Goal: Check status: Check status

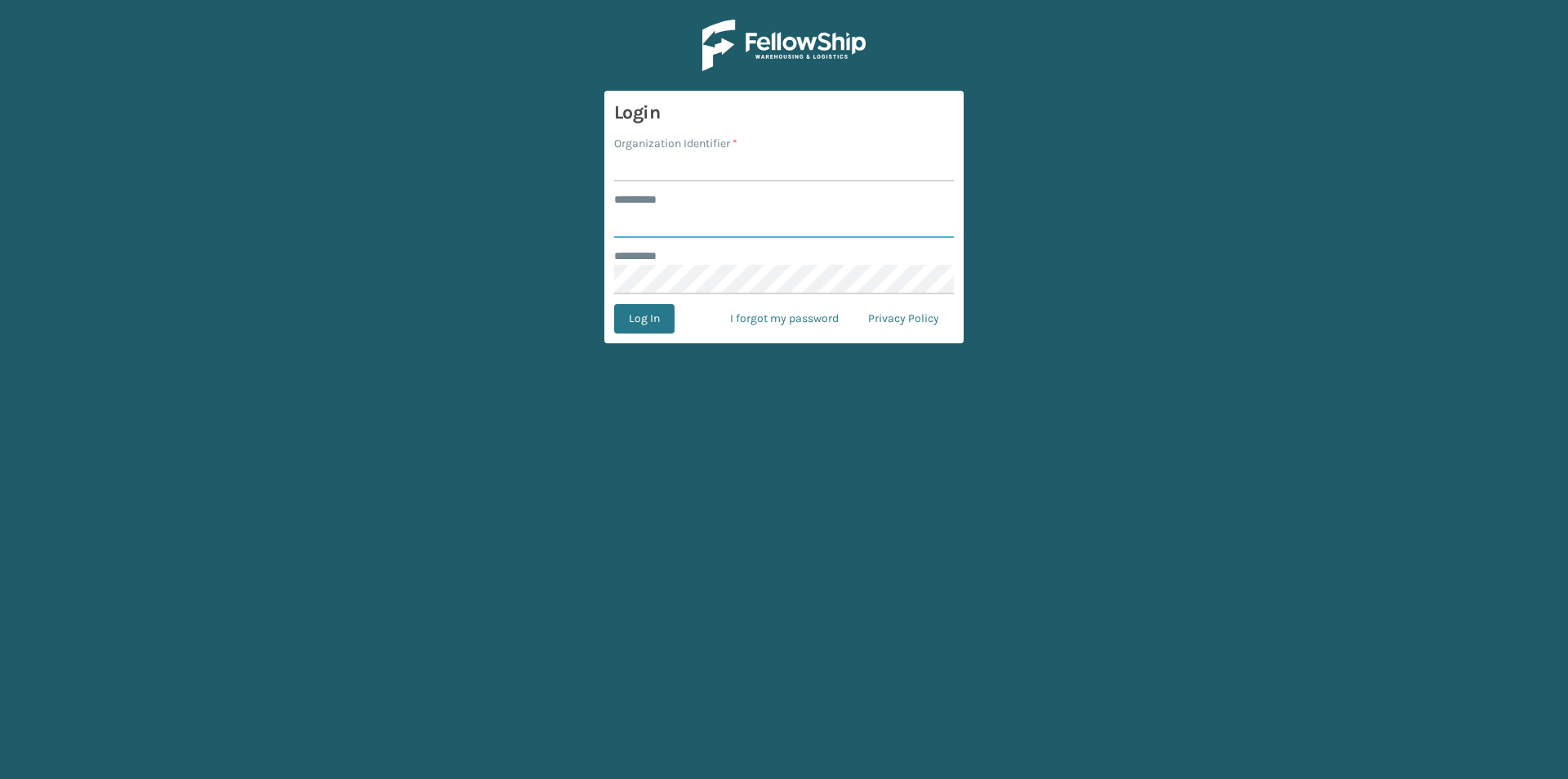
type input "*****"
type input "LifeStyle"
click at [615, 304] on button "Log In" at bounding box center [645, 318] width 60 height 29
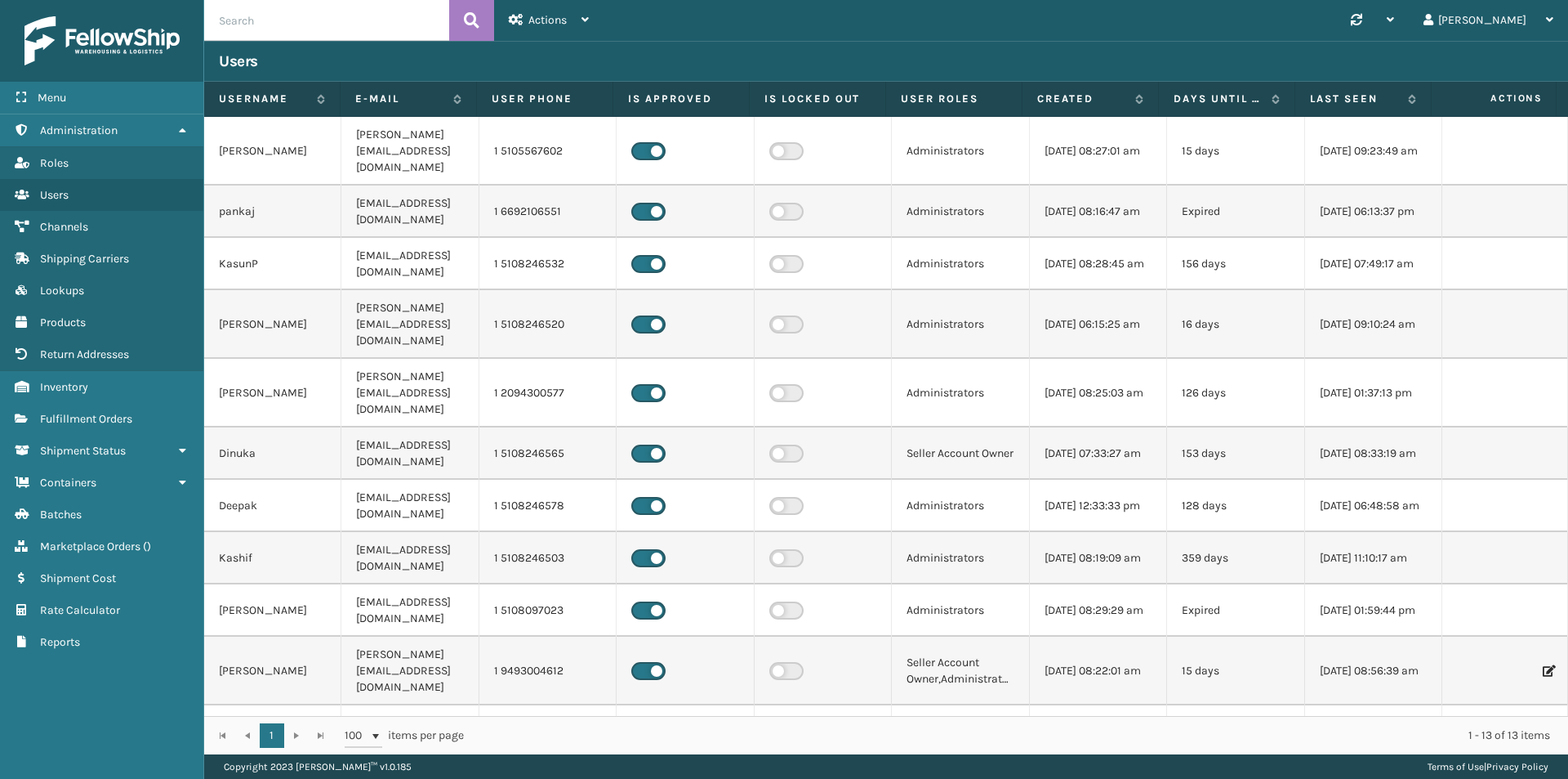
click at [300, 16] on input "text" at bounding box center [327, 21] width 245 height 41
paste input "SO2434203"
type input "SO2434203"
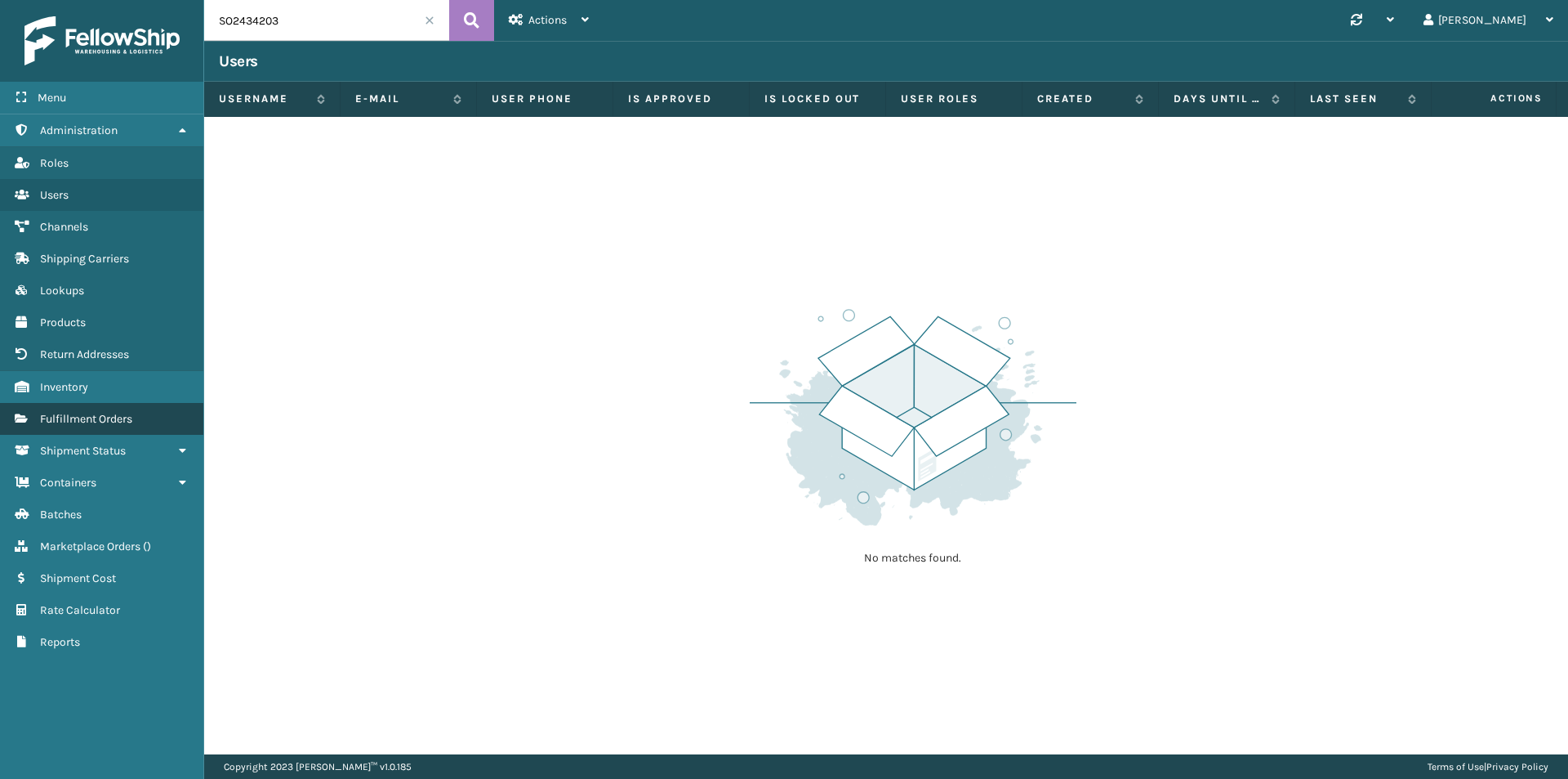
click at [93, 424] on span "Fulfillment Orders" at bounding box center [86, 419] width 92 height 14
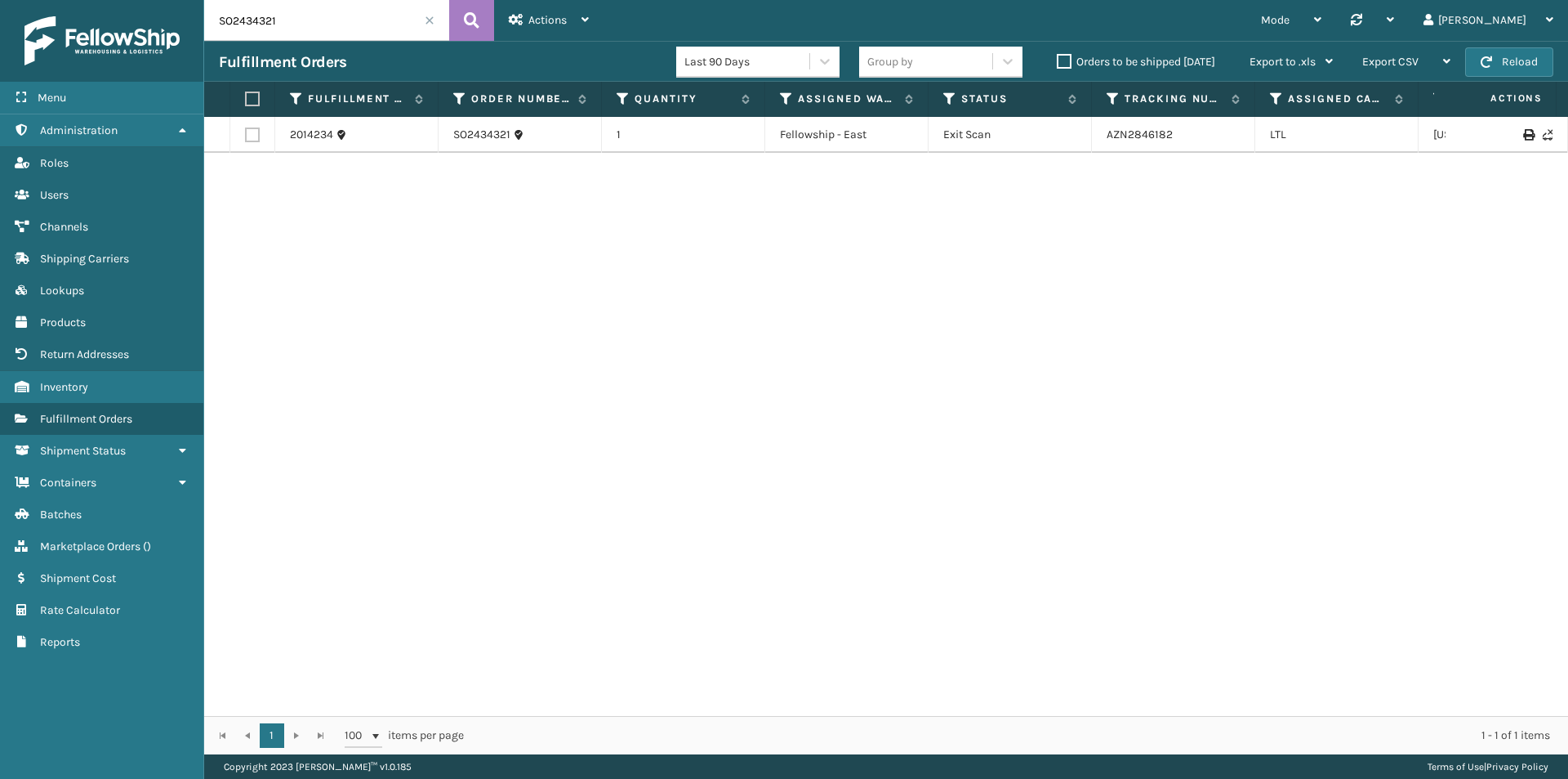
click at [297, 23] on input "SO2434321" at bounding box center [327, 21] width 245 height 41
paste input "203"
type input "SO2434203"
